Goal: Find specific page/section: Find specific page/section

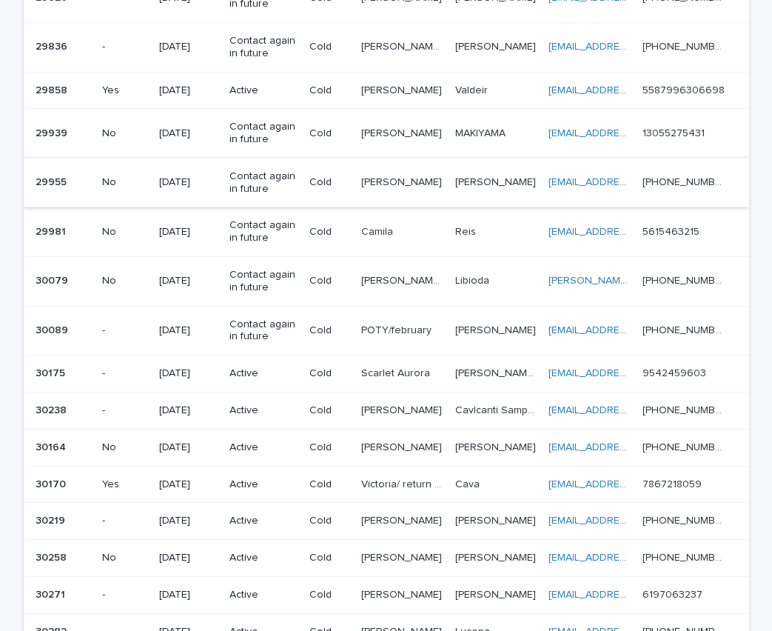
scroll to position [1030, 0]
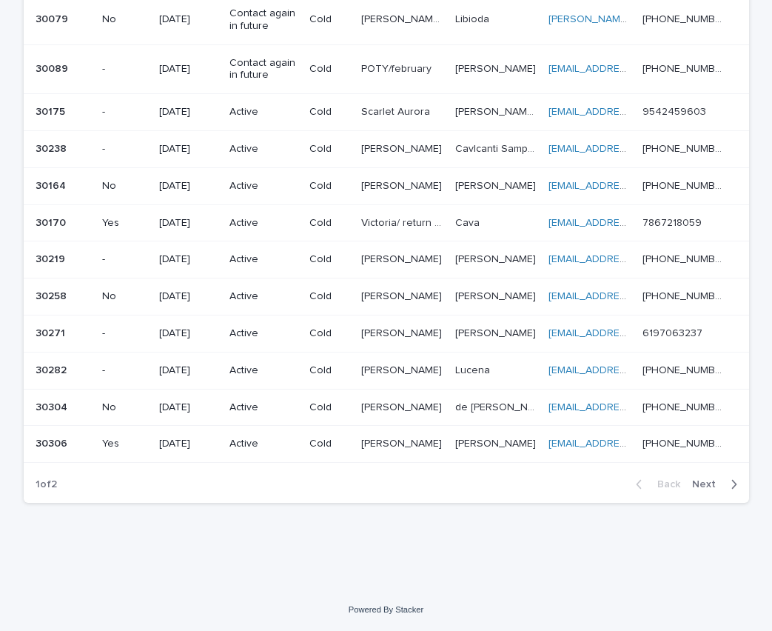
click at [713, 483] on span "Next" at bounding box center [708, 484] width 33 height 10
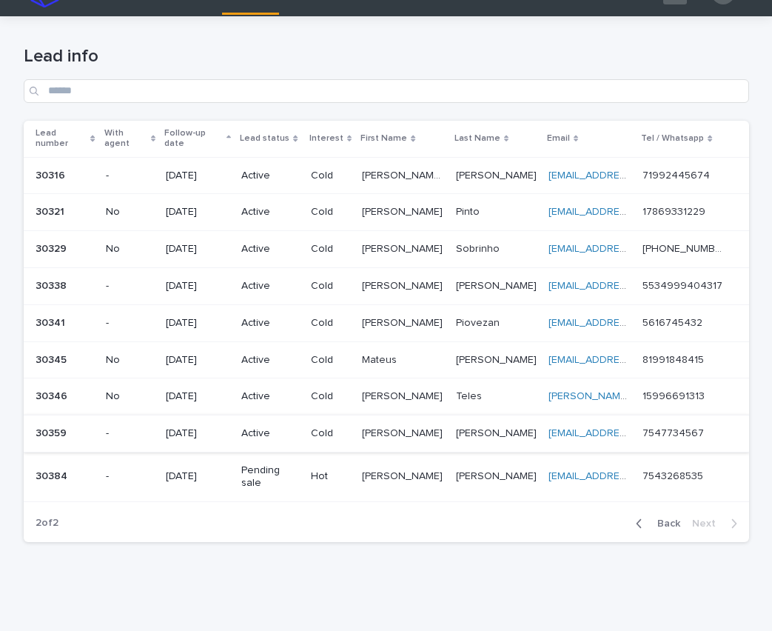
scroll to position [47, 0]
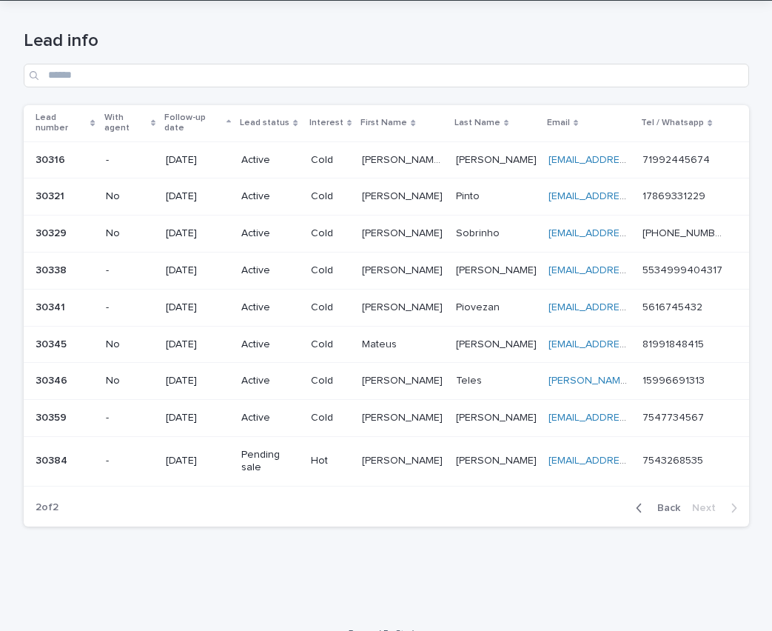
click at [385, 451] on p "Eliane" at bounding box center [404, 459] width 84 height 16
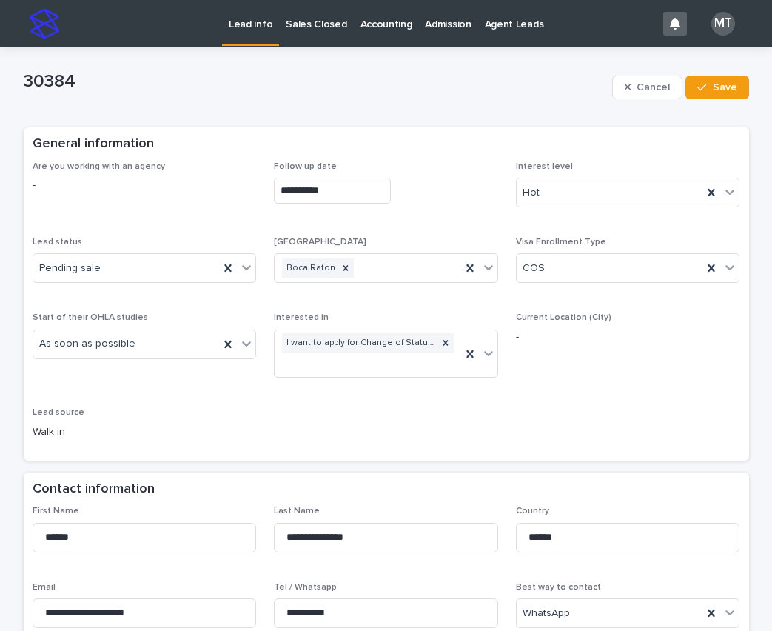
click at [240, 25] on p "Lead info" at bounding box center [251, 15] width 44 height 31
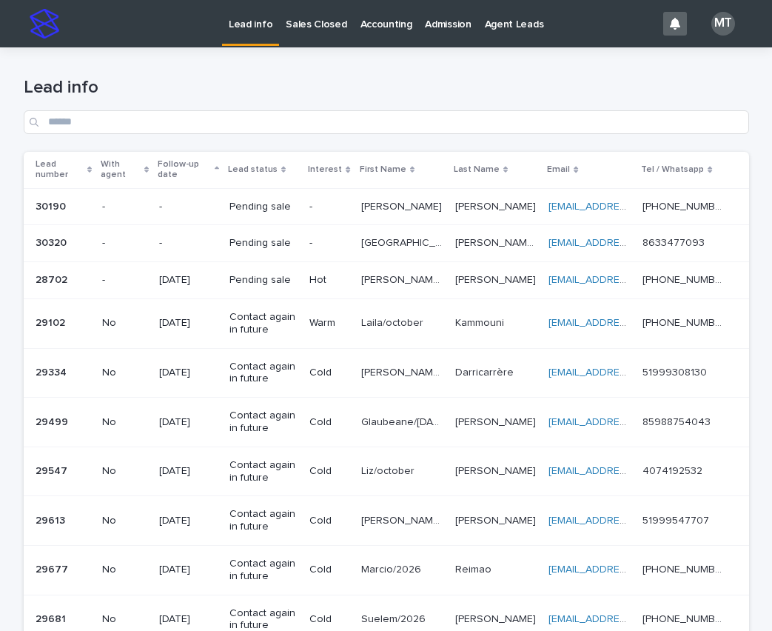
click at [327, 27] on p "Sales Closed" at bounding box center [316, 15] width 61 height 31
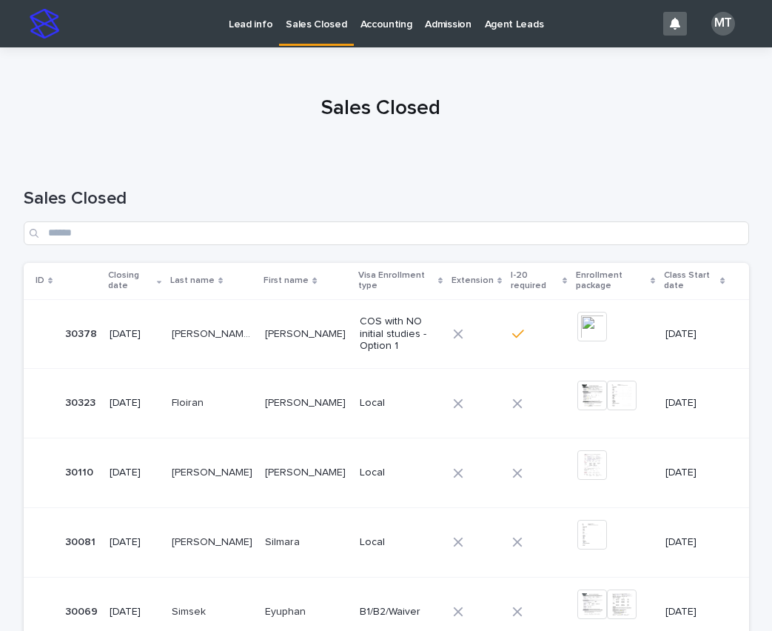
click at [326, 338] on p "[PERSON_NAME]" at bounding box center [307, 333] width 84 height 16
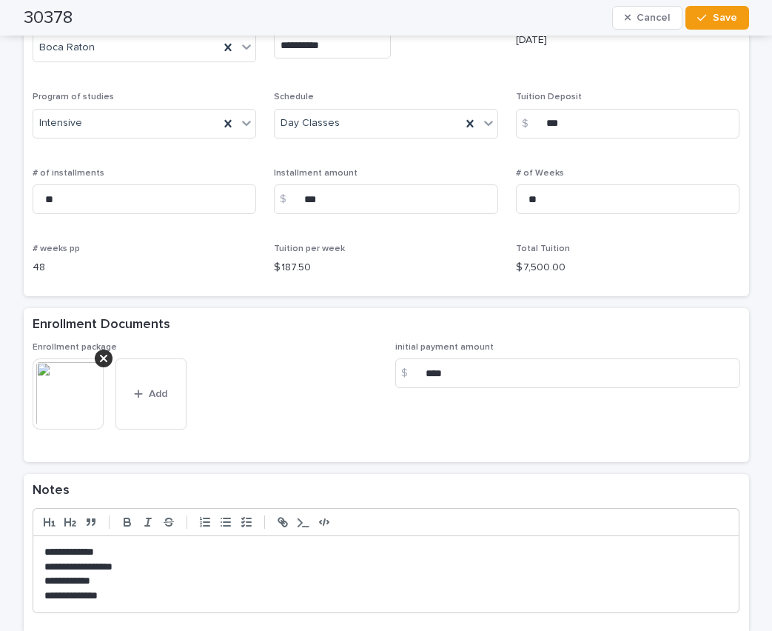
scroll to position [880, 0]
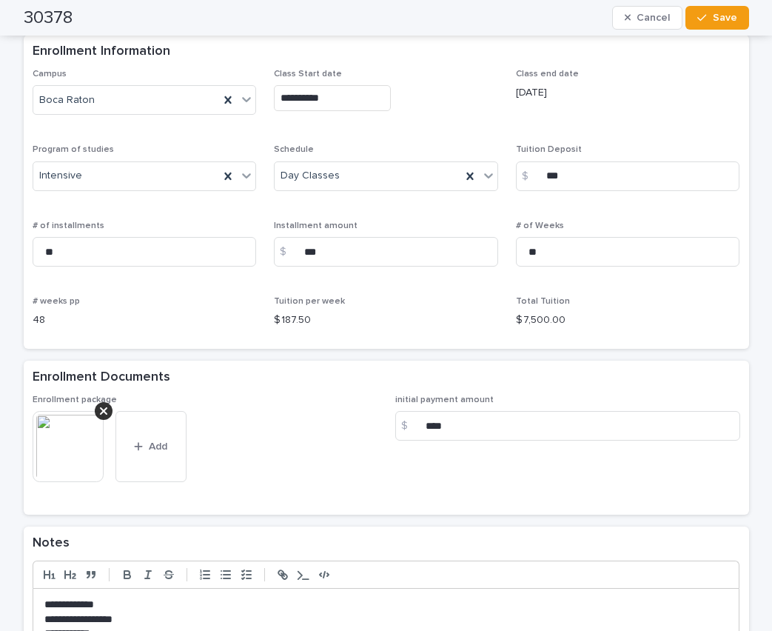
click at [58, 447] on img at bounding box center [68, 446] width 71 height 71
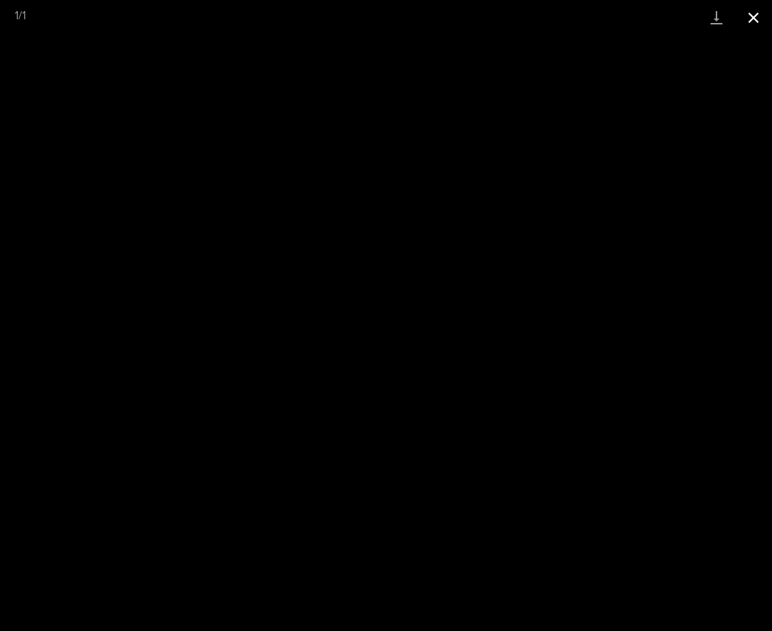
click at [757, 20] on button "Close gallery" at bounding box center [753, 17] width 37 height 35
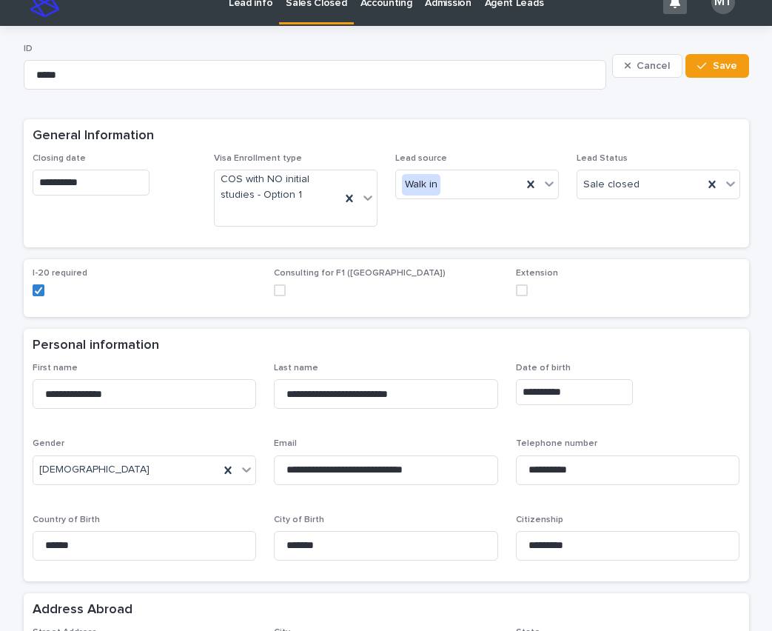
scroll to position [0, 0]
